Goal: Information Seeking & Learning: Learn about a topic

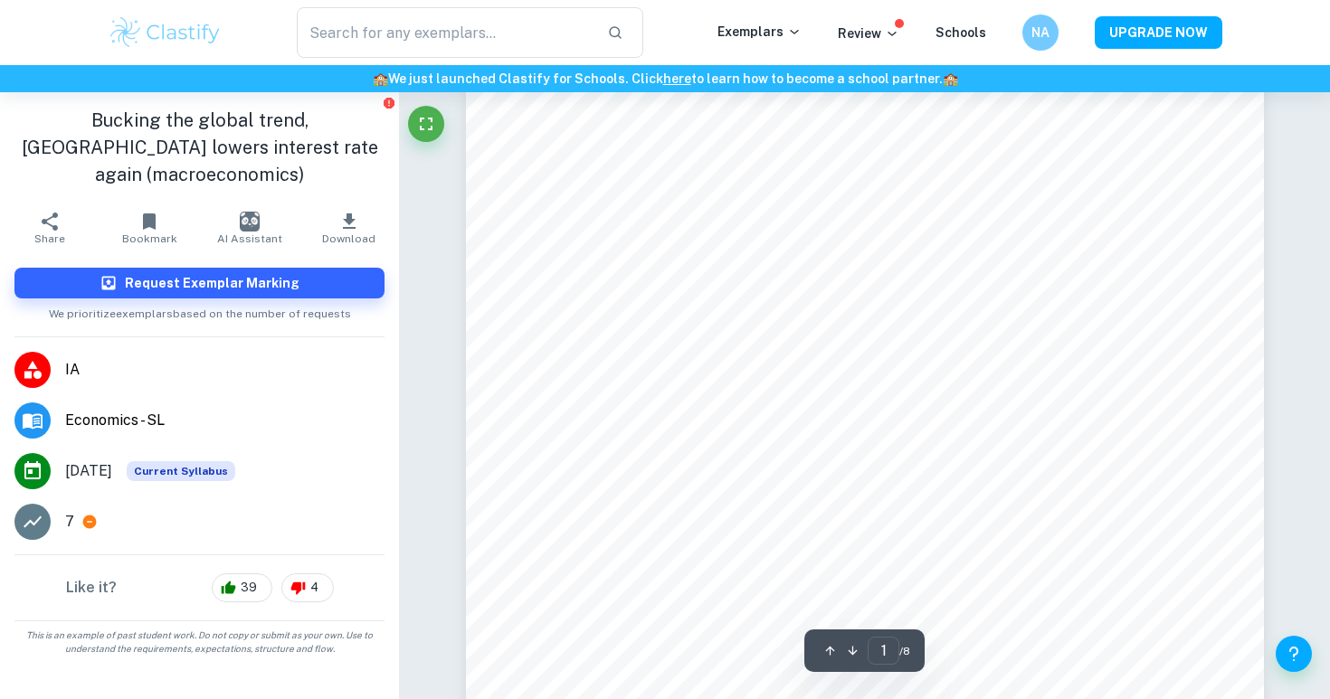
scroll to position [243, 0]
click at [305, 574] on div "4" at bounding box center [307, 588] width 52 height 29
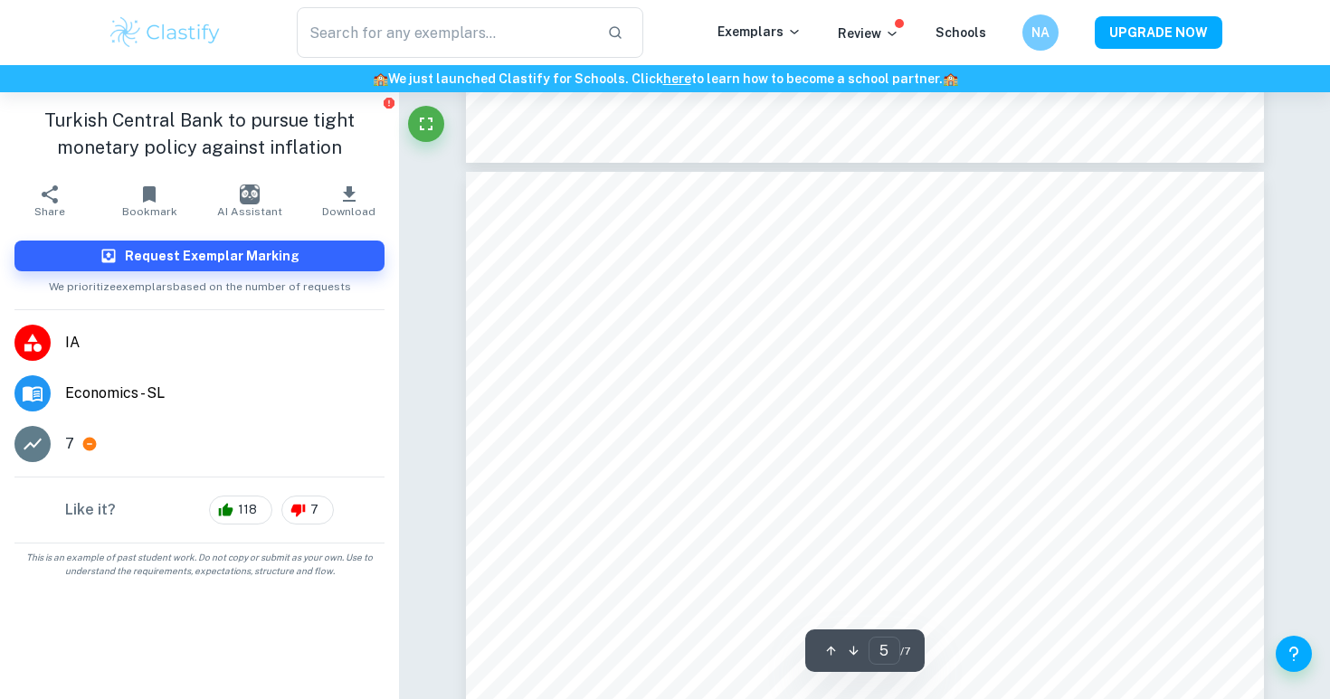
scroll to position [4652, 0]
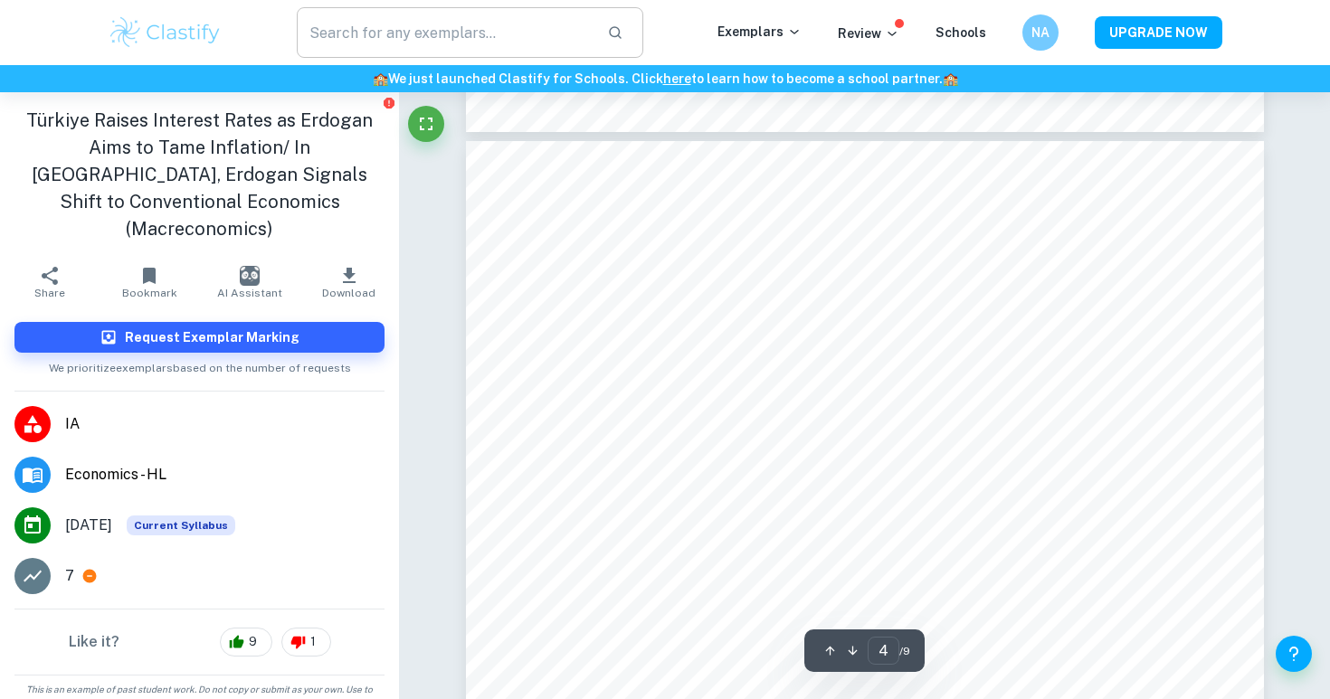
scroll to position [3343, 0]
